Goal: Contribute content: Contribute content

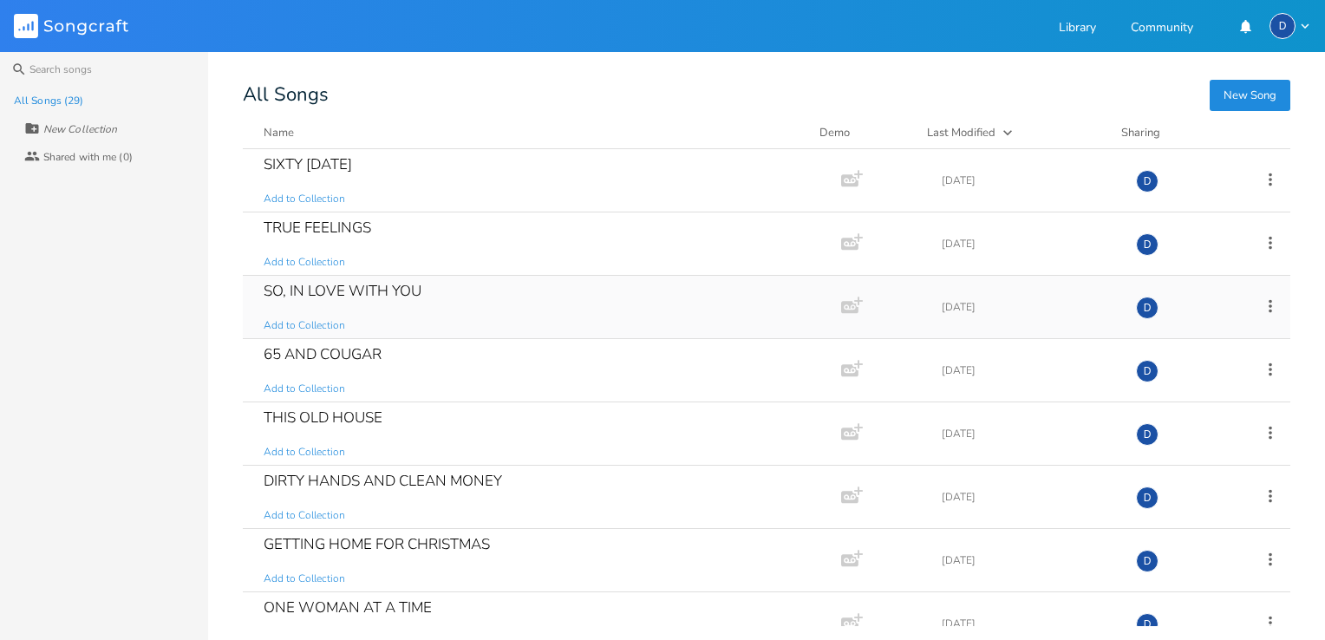
click at [330, 310] on div "SO, IN LOVE WITH YOU Add to Collection" at bounding box center [539, 307] width 550 height 62
click at [1241, 89] on button "New Song" at bounding box center [1250, 95] width 81 height 31
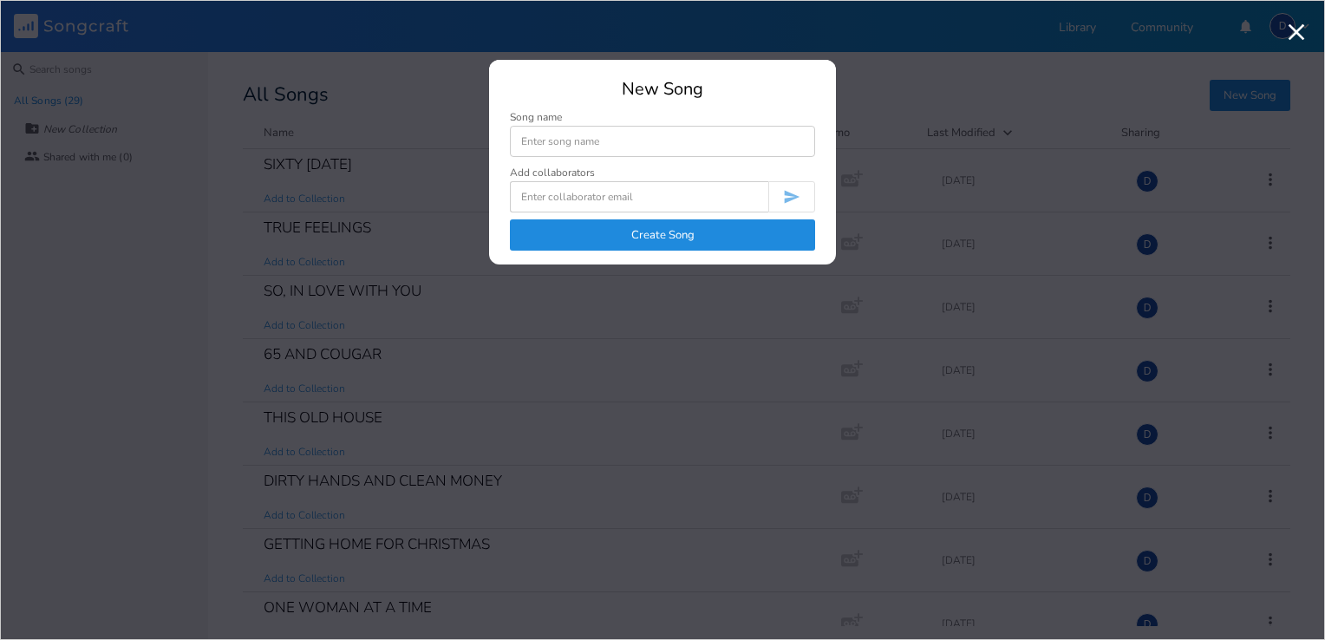
click at [566, 145] on input at bounding box center [662, 141] width 305 height 31
click at [524, 140] on input at bounding box center [662, 141] width 305 height 31
click at [517, 140] on input at bounding box center [662, 141] width 305 height 31
type input "DANCING CHICKENS"
click at [578, 232] on button "Create Song" at bounding box center [662, 234] width 305 height 31
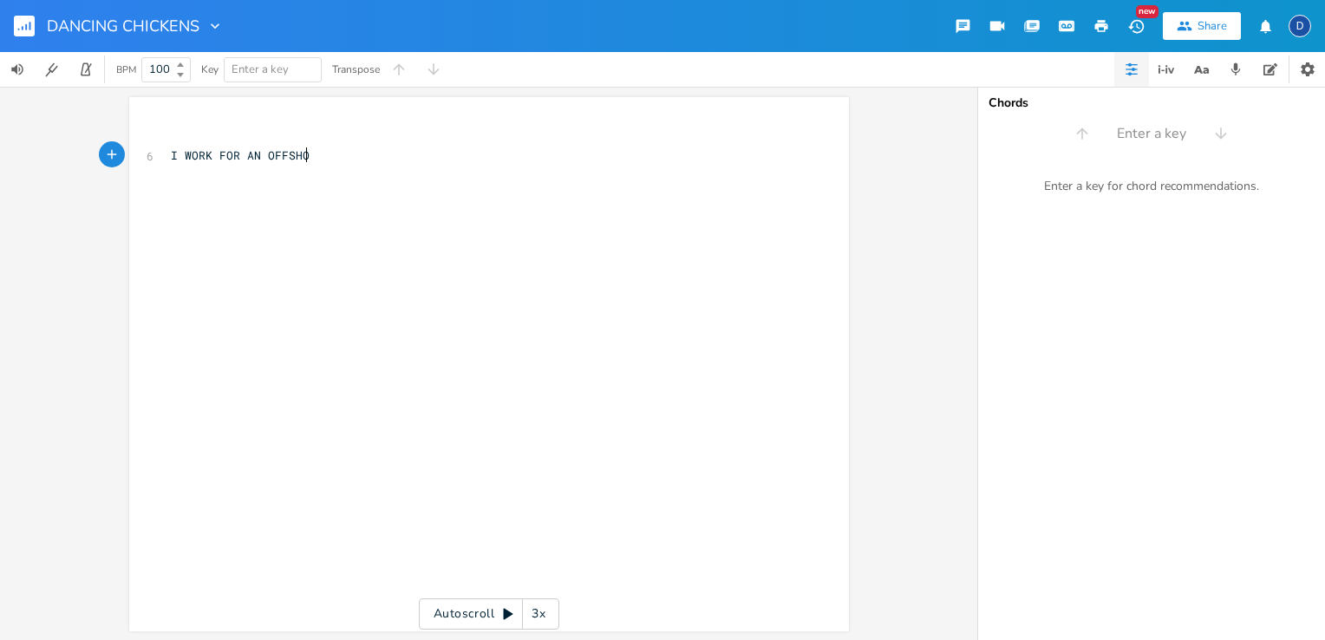
scroll to position [0, 143]
type textarea "I WORK FOR AN OFFSHORS"
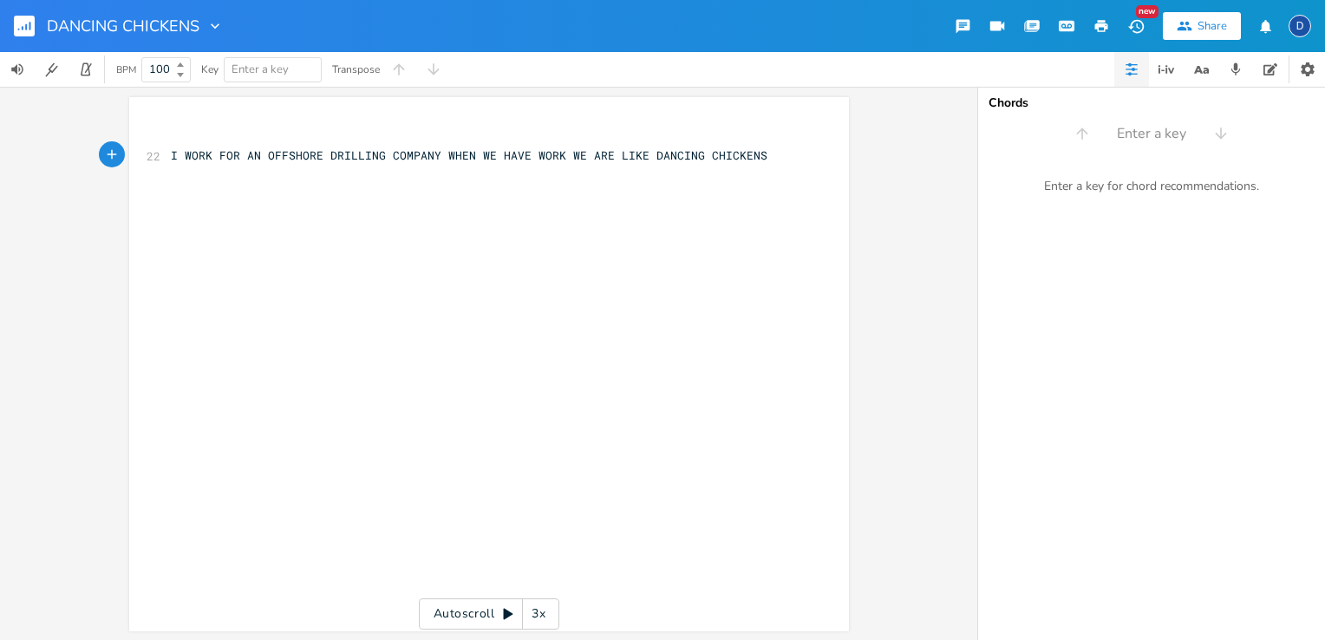
type textarea "E DRILLING COMPANY WHEN WE HAVE WORK WE ARE LIKE DANCING CHICKENS"
type textarea "IF THE CHICKEN COULDN;T"
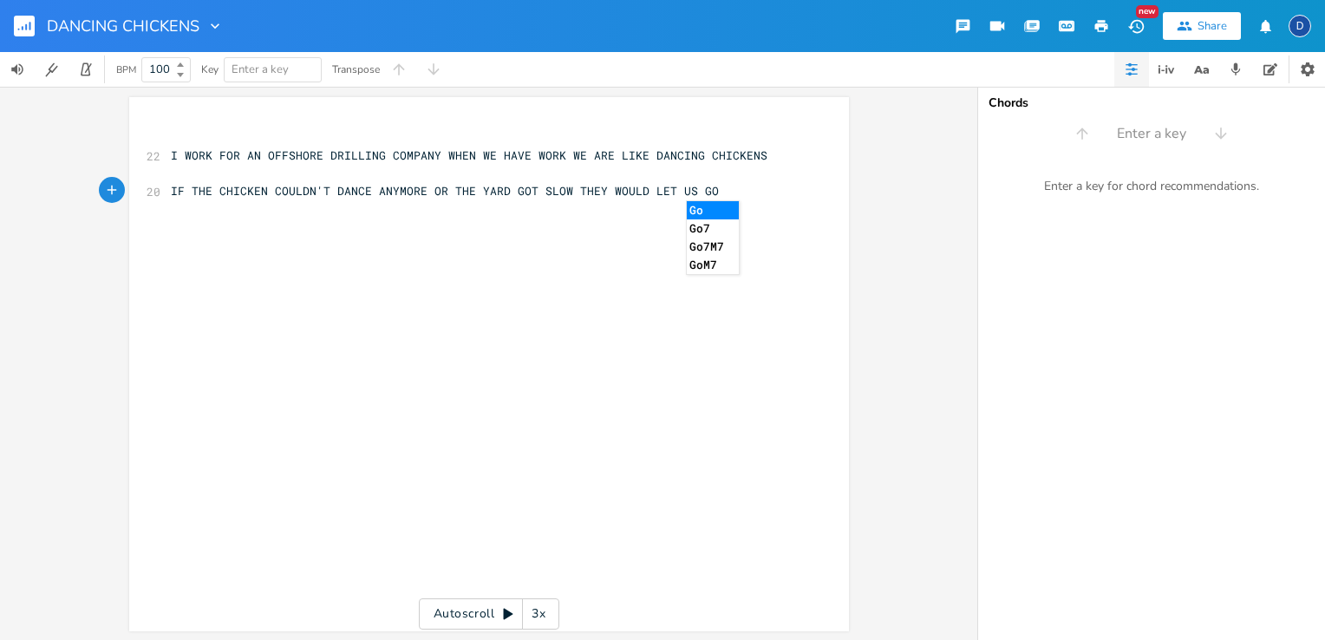
scroll to position [0, 399]
type textarea "'T DANCE ANYMORE OR THE YARD GOT SLOW THEY WOULD LET US GO HERE"
type textarea "COMES"
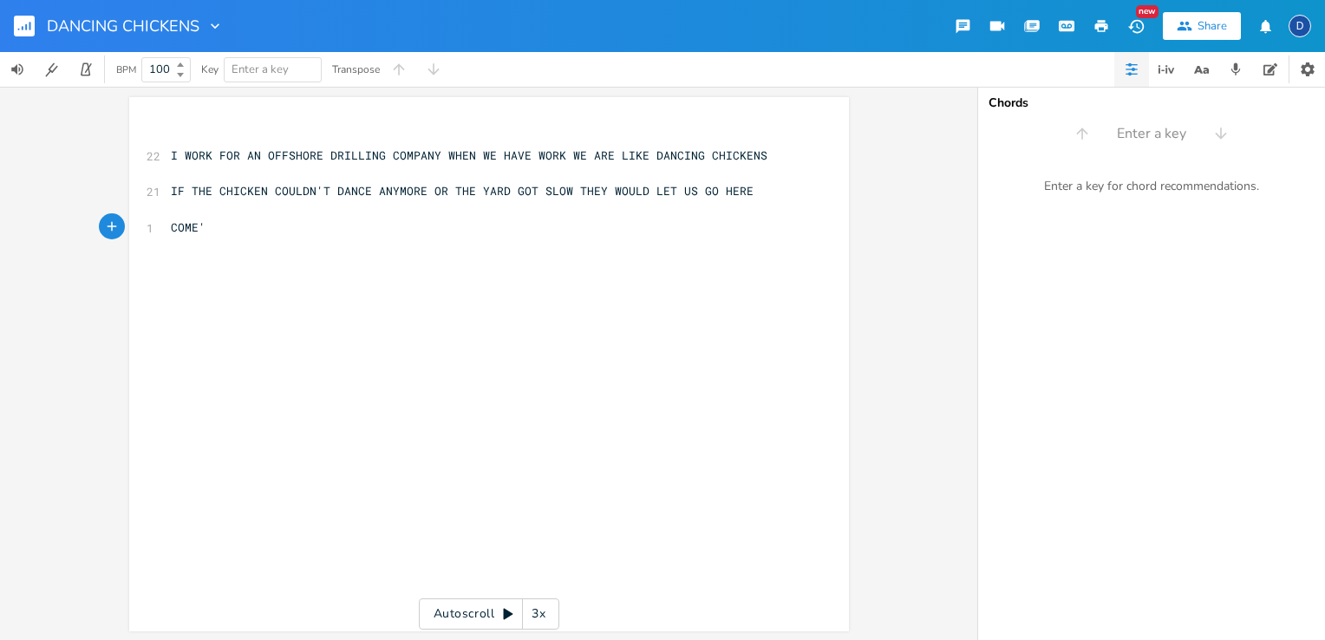
type textarea "'S"
type textarea "S THE HAWK N OW"
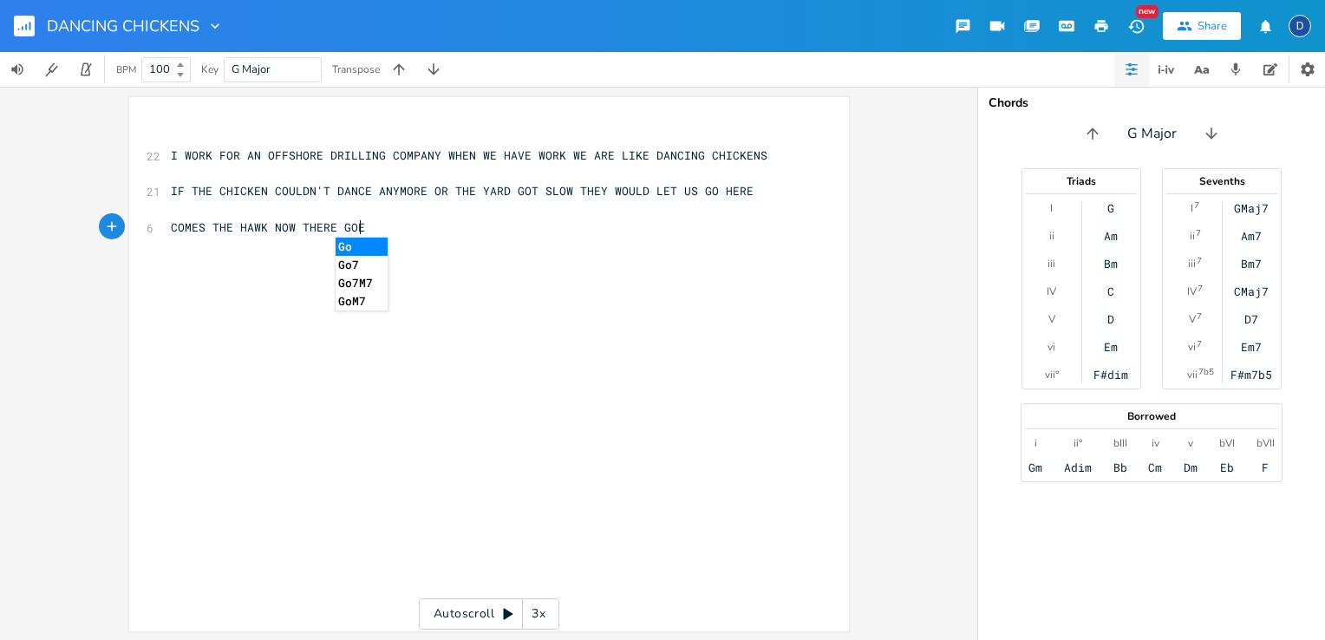
type textarea "OW THERE GOES"
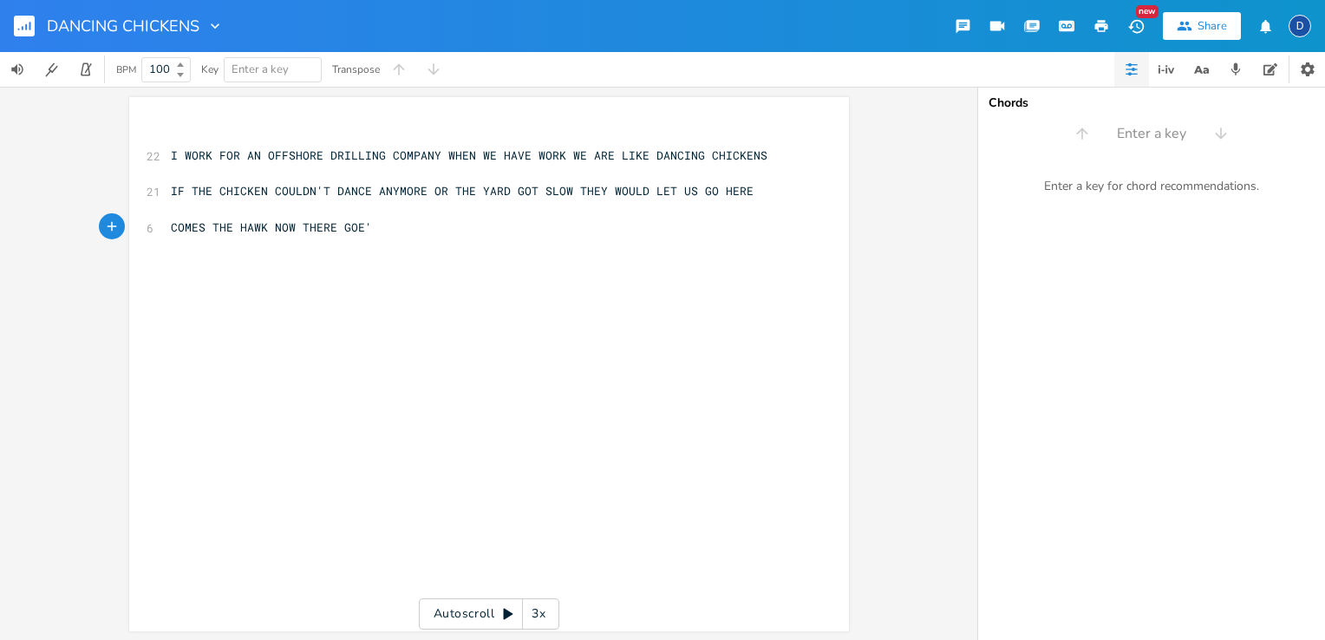
type textarea "'S"
type textarea "S ANOTHER CHICKEN THE MUSIC SLOWED DOWN THE CHICKENS ARE'NT"
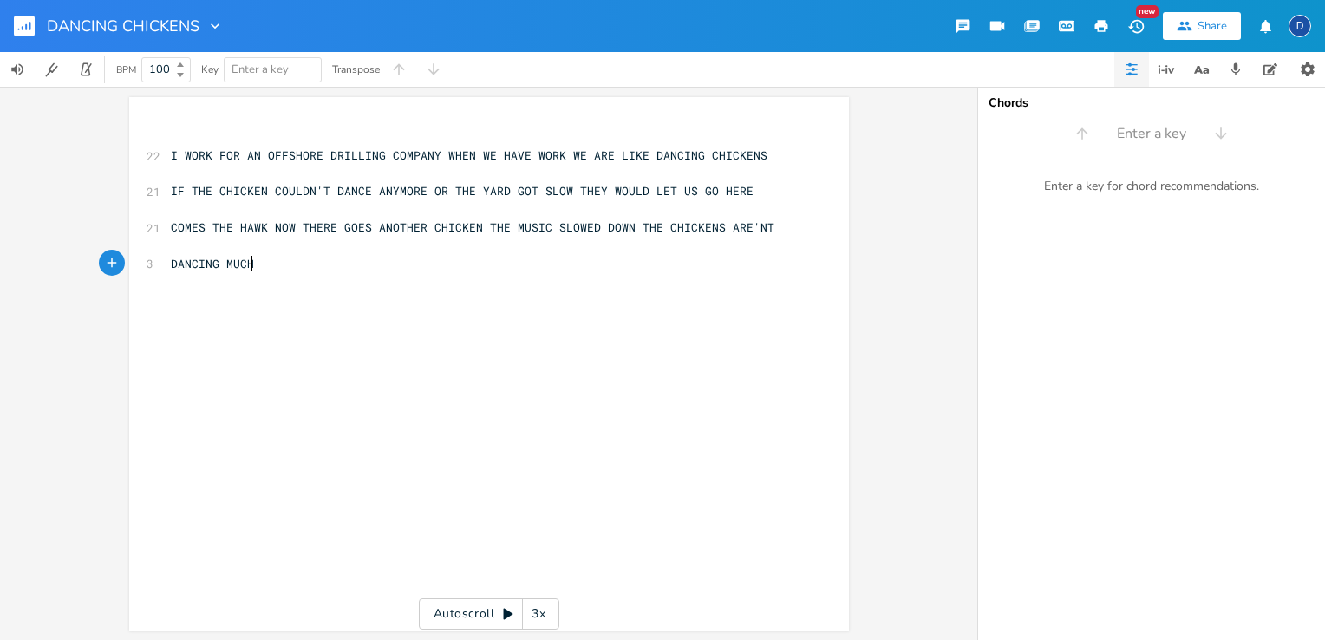
type textarea "DANCING MUCH"
type textarea "CHORUS"
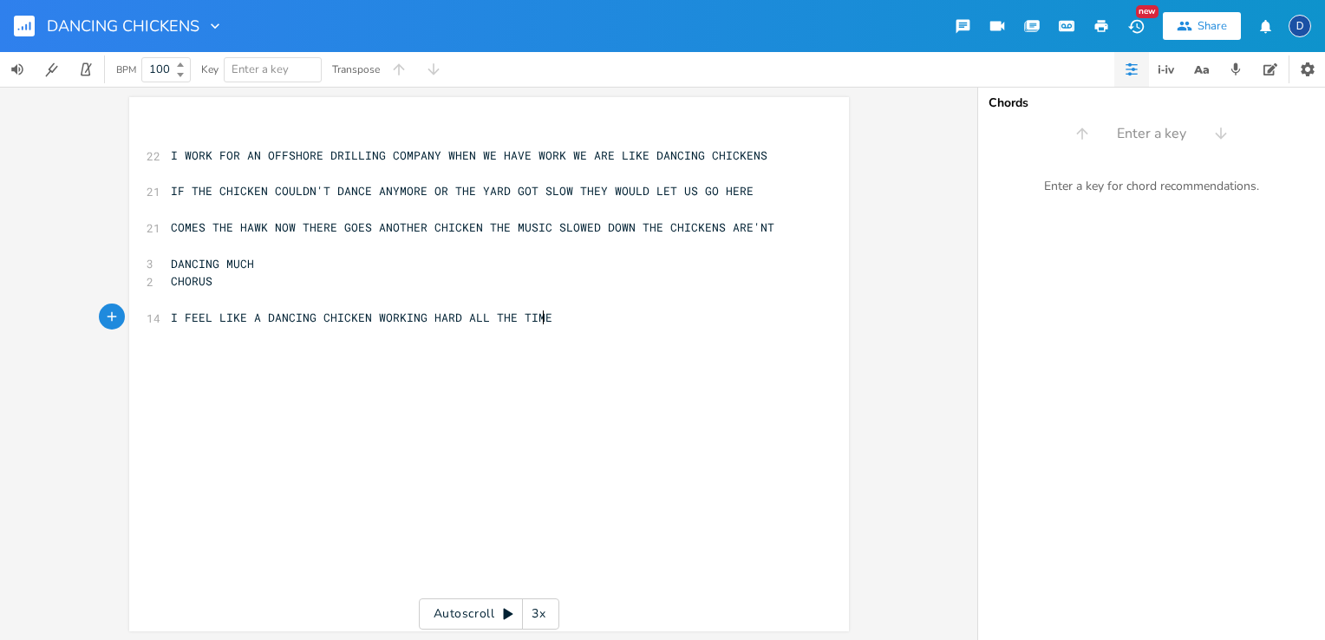
type textarea "I FEEL LIKE A DANCING CHICKEN WORKING HARD ALL THE TIME"
type textarea ",UNTIL THE YARD GOT SLOW"
type textarea "NOW IT'S TIME TO LET US GO NO MORE CHICKEN DANCE"
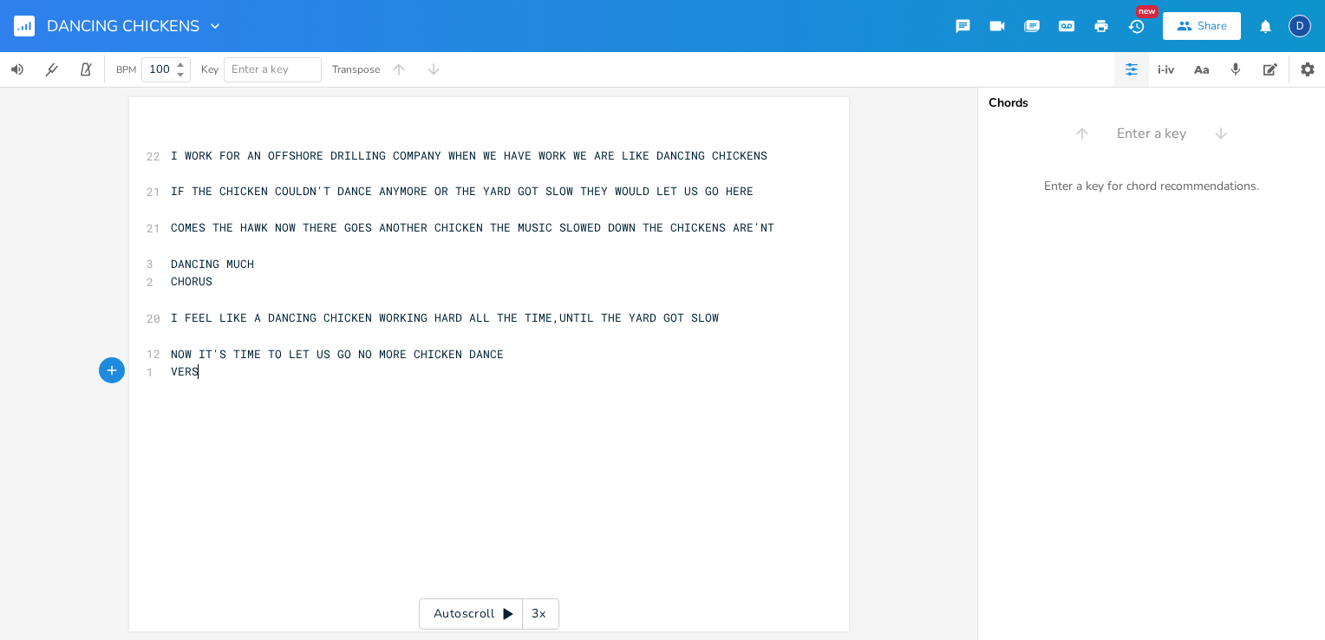
scroll to position [0, 35]
type textarea "VERSE 2"
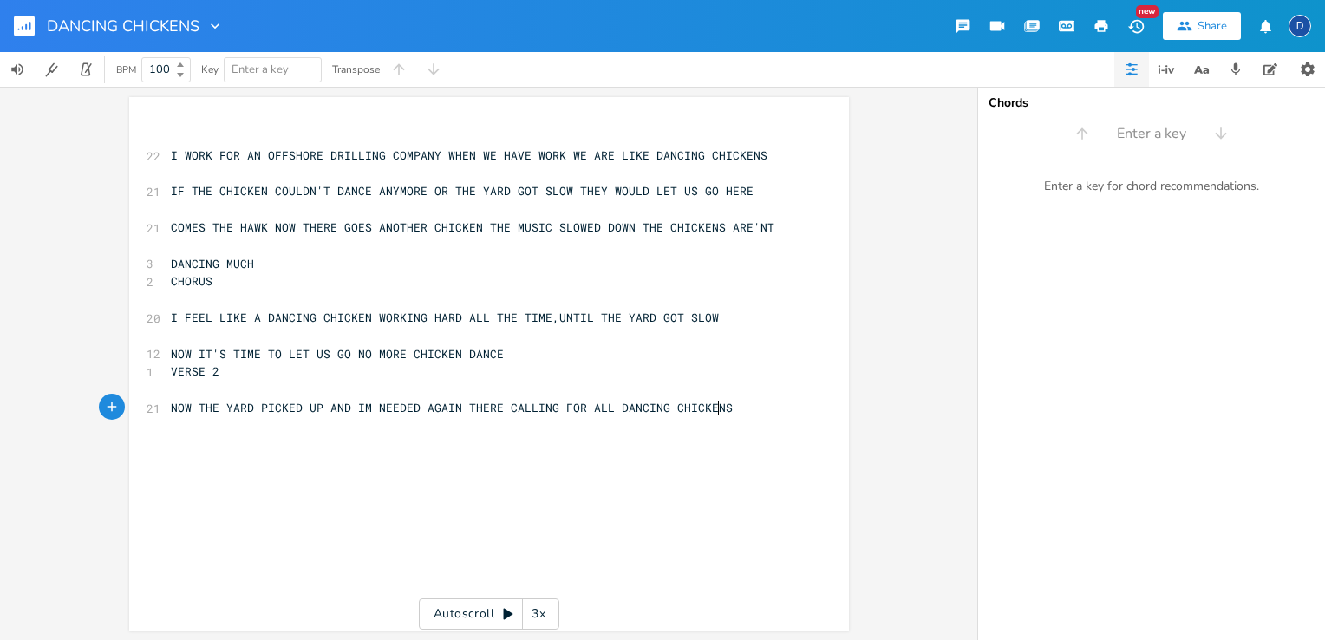
type textarea "NOW THE YARD PICKED UP AND IM NEEDED AGAIN THERE CALLING FOR ALL DANCING CHICKE…"
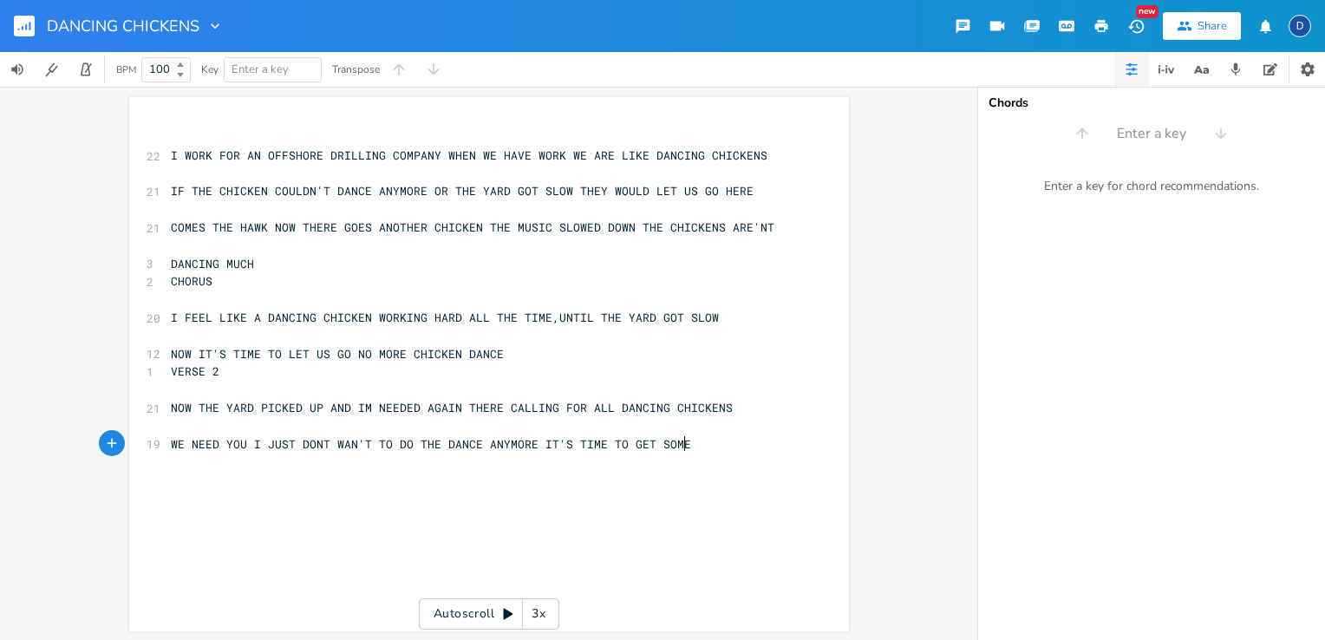
scroll to position [0, 493]
type textarea "WE NEED YOU I JUST DONT WAN'T TO DO THE DANCE ANYMORE IT'S TIME TO GET SOME YOU…"
type textarea "CHICKENS"
click at [1100, 24] on icon "button" at bounding box center [1101, 26] width 13 height 12
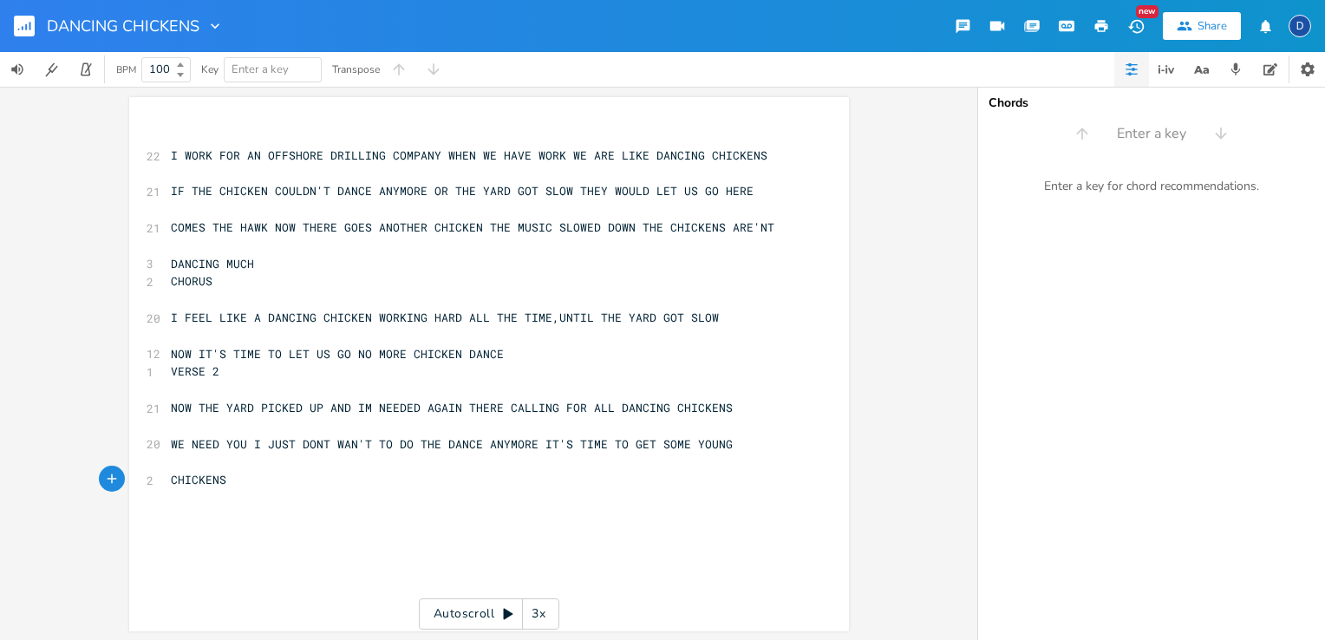
scroll to position [0, 0]
